Goal: Check status: Check status

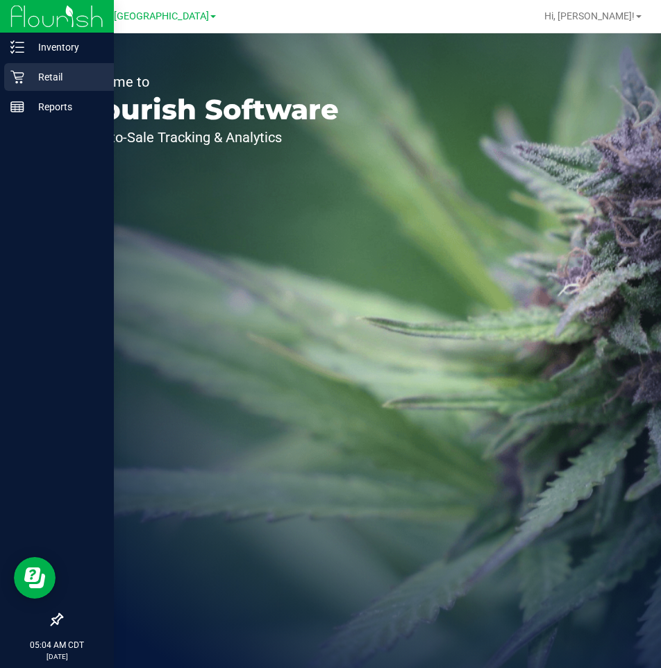
click at [49, 74] on p "Retail" at bounding box center [65, 77] width 83 height 17
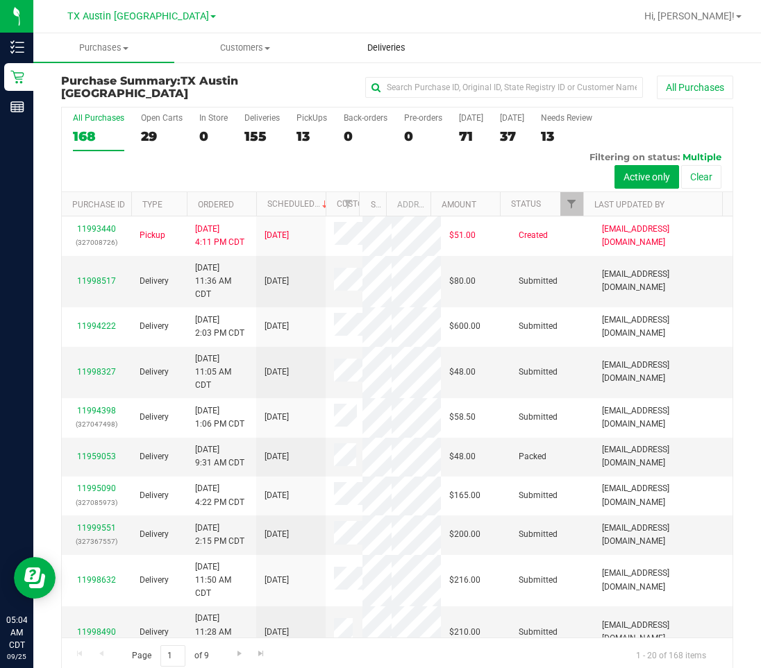
click at [377, 43] on span "Deliveries" at bounding box center [386, 48] width 76 height 12
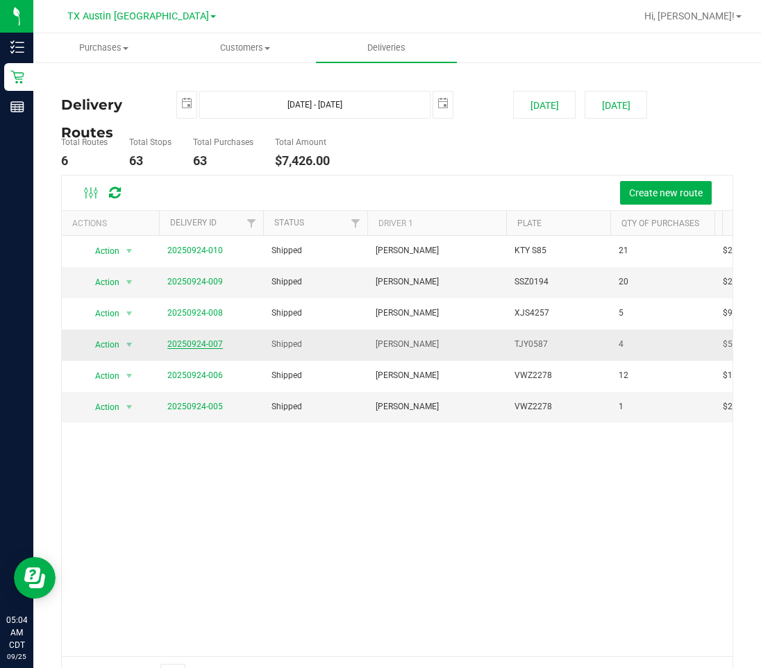
click at [197, 348] on link "20250924-007" at bounding box center [195, 344] width 56 height 10
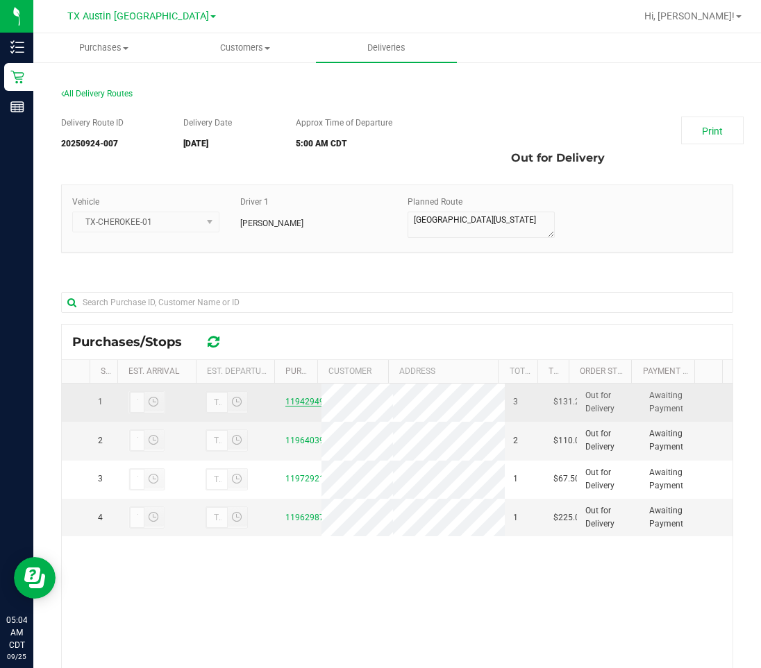
click at [299, 401] on link "11942949" at bounding box center [304, 402] width 39 height 10
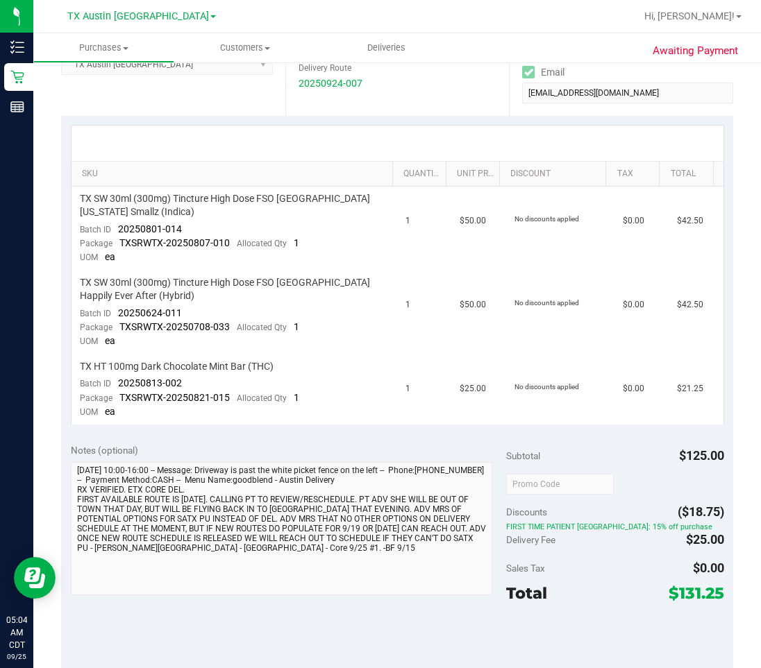
scroll to position [278, 0]
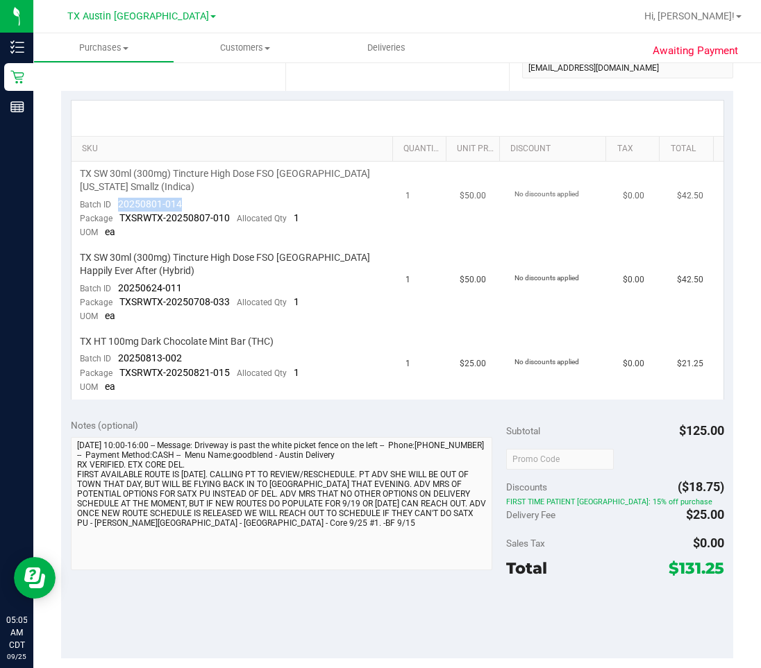
drag, startPoint x: 189, startPoint y: 203, endPoint x: 112, endPoint y: 208, distance: 77.2
click at [112, 208] on td "TX SW 30ml (300mg) Tincture High Dose FSO [GEOGRAPHIC_DATA] [US_STATE] Smallz (…" at bounding box center [234, 204] width 326 height 84
drag, startPoint x: 185, startPoint y: 291, endPoint x: 110, endPoint y: 292, distance: 75.0
click at [110, 292] on td "TX SW 30ml (300mg) Tincture High Dose FSO [GEOGRAPHIC_DATA] Happily Ever After …" at bounding box center [234, 288] width 326 height 84
drag, startPoint x: 197, startPoint y: 360, endPoint x: 115, endPoint y: 361, distance: 82.6
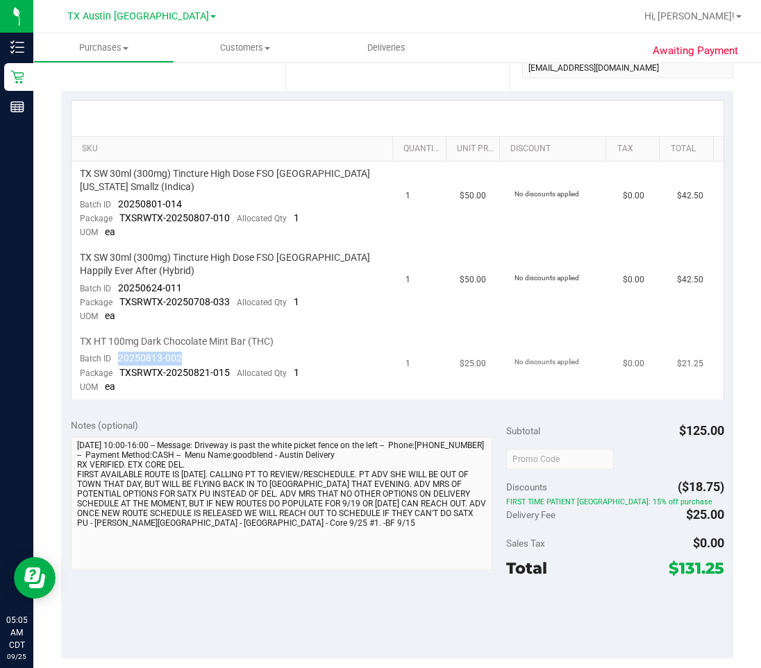
click at [115, 361] on td "TX HT 100mg Dark Chocolate Mint Bar (THC) Batch ID 20250813-002 Package TXSRWTX…" at bounding box center [234, 365] width 326 height 70
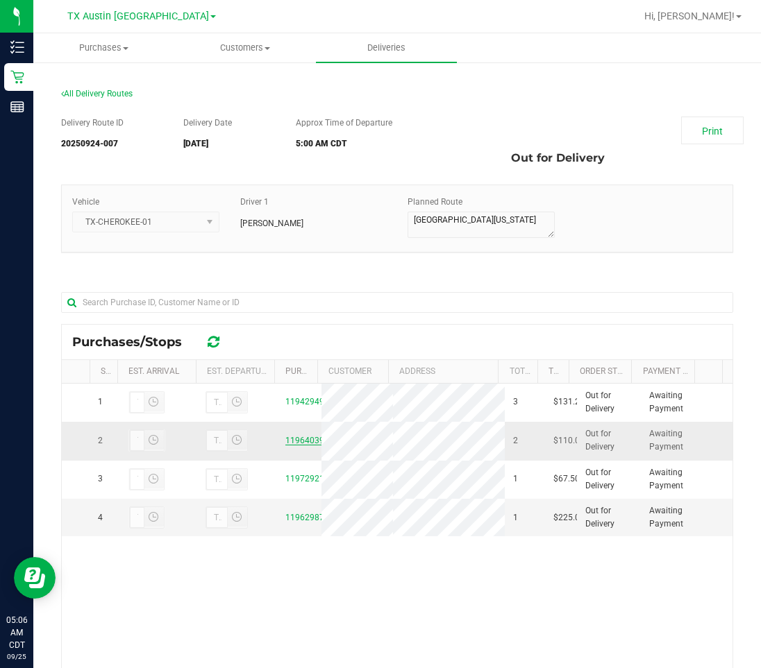
click at [294, 441] on link "11964039" at bounding box center [304, 441] width 39 height 10
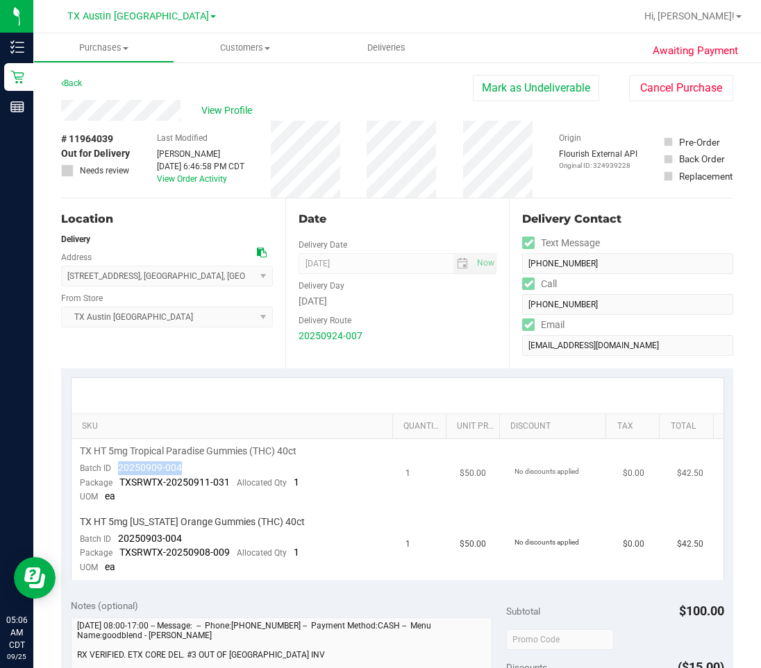
drag, startPoint x: 185, startPoint y: 469, endPoint x: 113, endPoint y: 469, distance: 71.5
click at [113, 469] on td "TX HT 5mg Tropical Paradise Gummies (THC) 40ct Batch ID 20250909-004 Package TX…" at bounding box center [234, 474] width 326 height 71
drag, startPoint x: 190, startPoint y: 541, endPoint x: 117, endPoint y: 537, distance: 73.7
click at [117, 537] on td "TX HT 5mg [US_STATE] Orange Gummies (THC) 40ct Batch ID 20250903-004 Package TX…" at bounding box center [234, 545] width 326 height 70
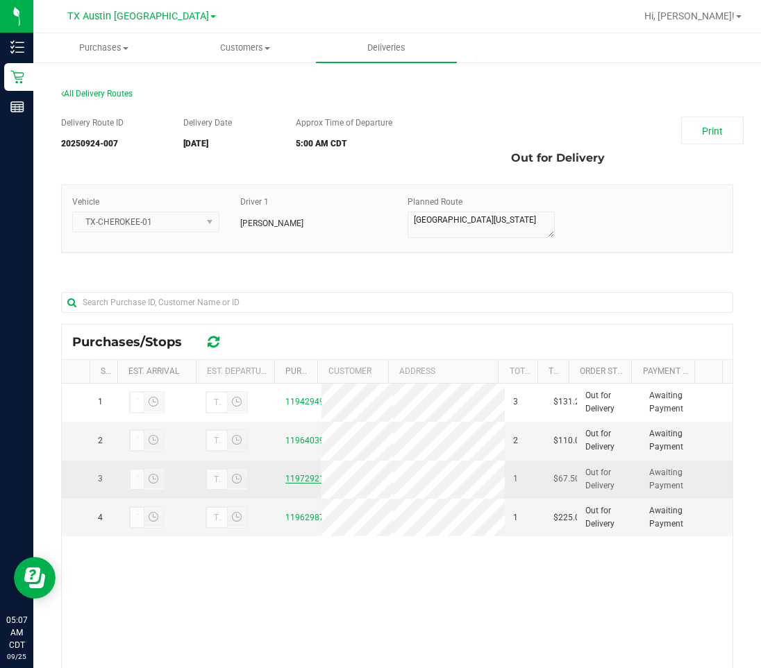
click at [308, 479] on link "11972921" at bounding box center [304, 479] width 39 height 10
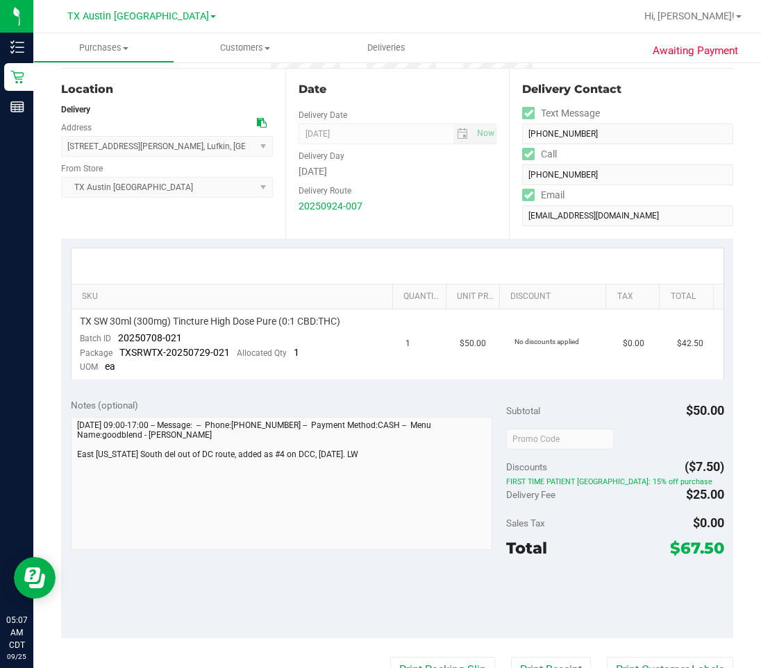
scroll to position [139, 0]
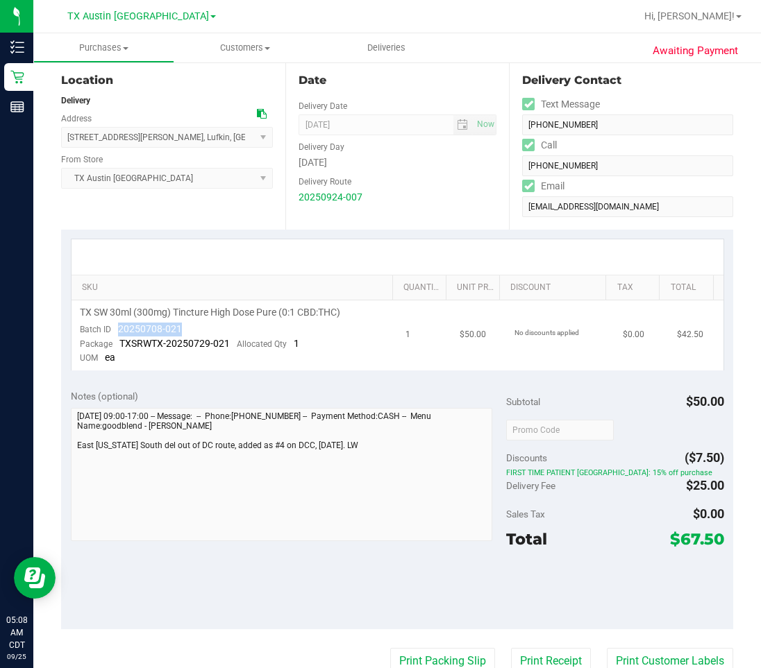
drag, startPoint x: 192, startPoint y: 332, endPoint x: 117, endPoint y: 333, distance: 75.7
click at [117, 333] on td "TX SW 30ml (300mg) Tincture High Dose Pure (0:1 CBD:THC) Batch ID 20250708-021 …" at bounding box center [234, 336] width 326 height 70
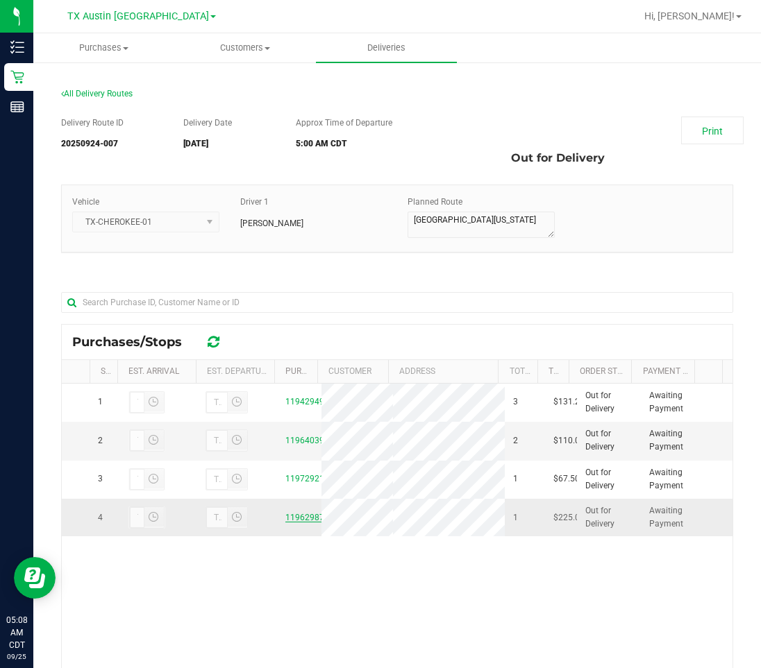
click at [291, 516] on link "11962987" at bounding box center [304, 518] width 39 height 10
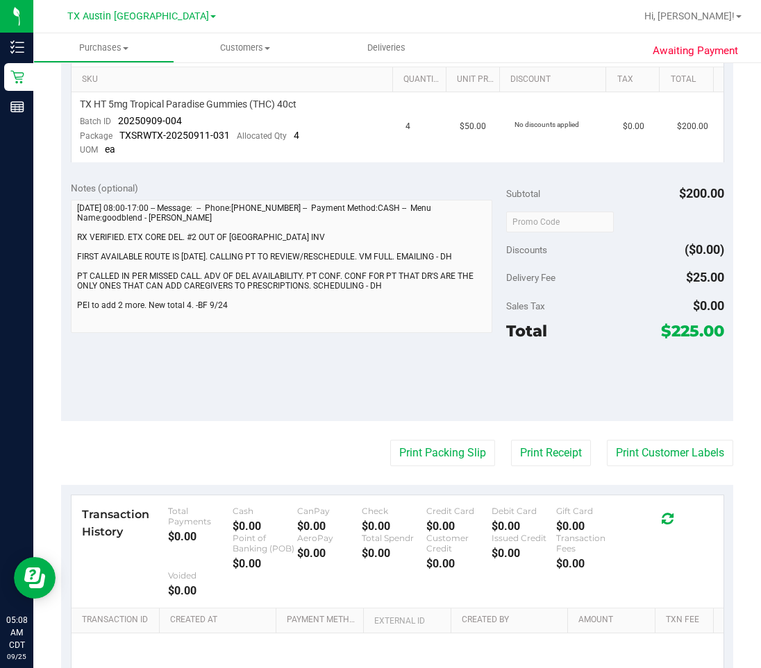
scroll to position [208, 0]
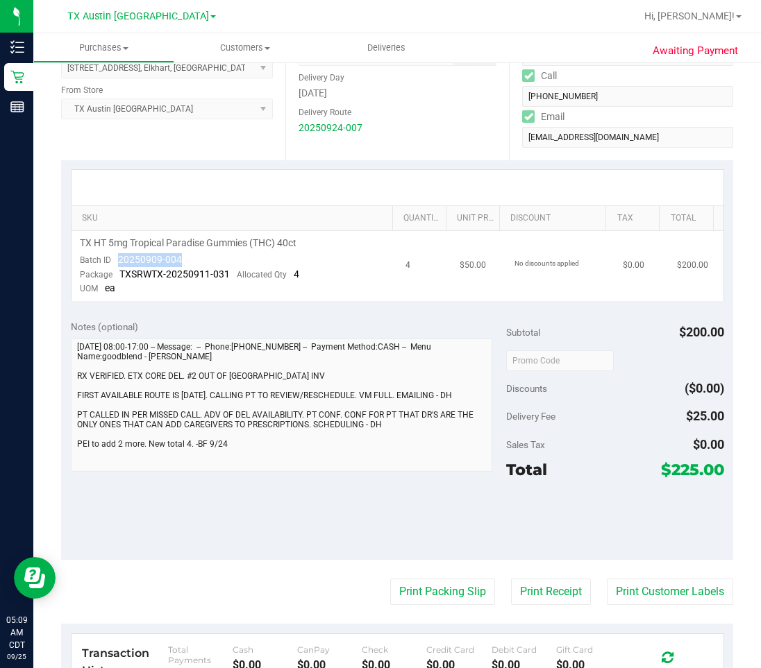
drag, startPoint x: 194, startPoint y: 262, endPoint x: 115, endPoint y: 261, distance: 79.8
click at [115, 261] on td "TX HT 5mg Tropical Paradise Gummies (THC) 40ct Batch ID 20250909-004 Package TX…" at bounding box center [234, 266] width 326 height 70
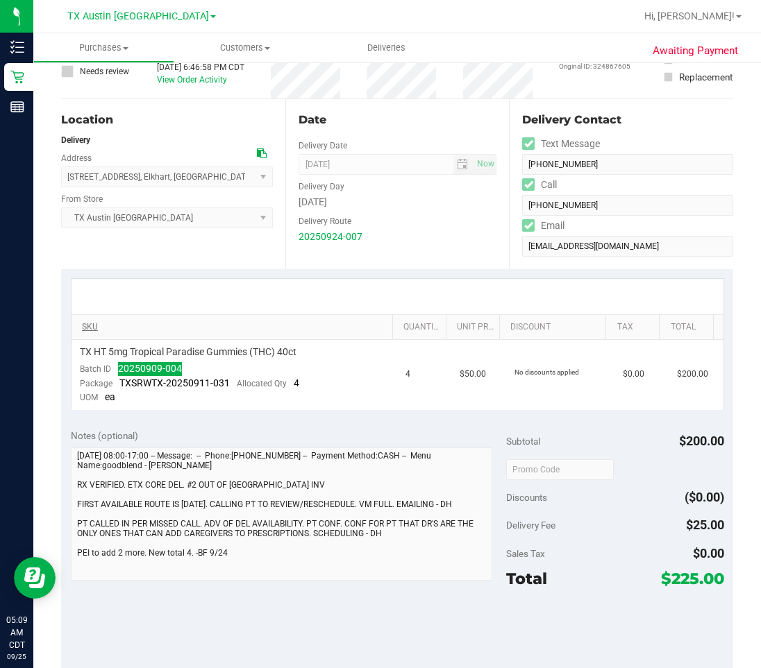
scroll to position [0, 0]
